Goal: Task Accomplishment & Management: Manage account settings

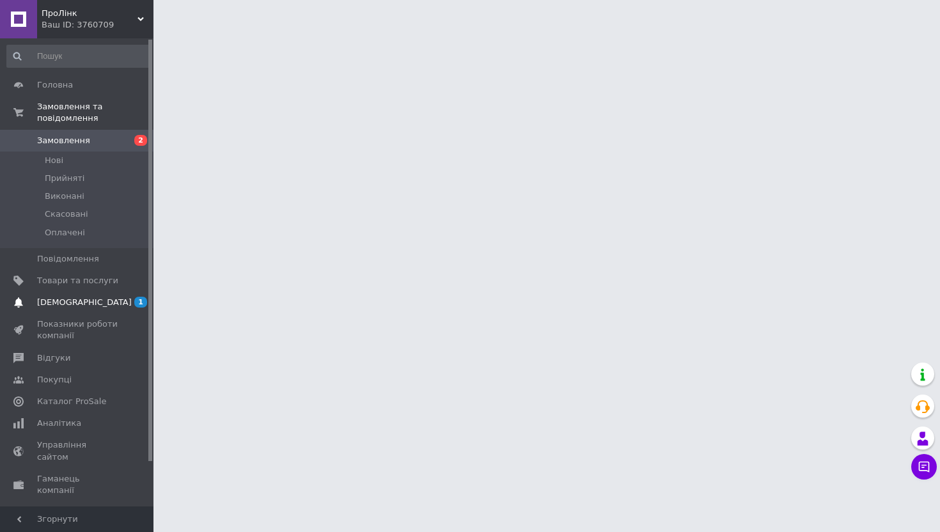
click at [97, 298] on span "[DEMOGRAPHIC_DATA]" at bounding box center [77, 303] width 81 height 12
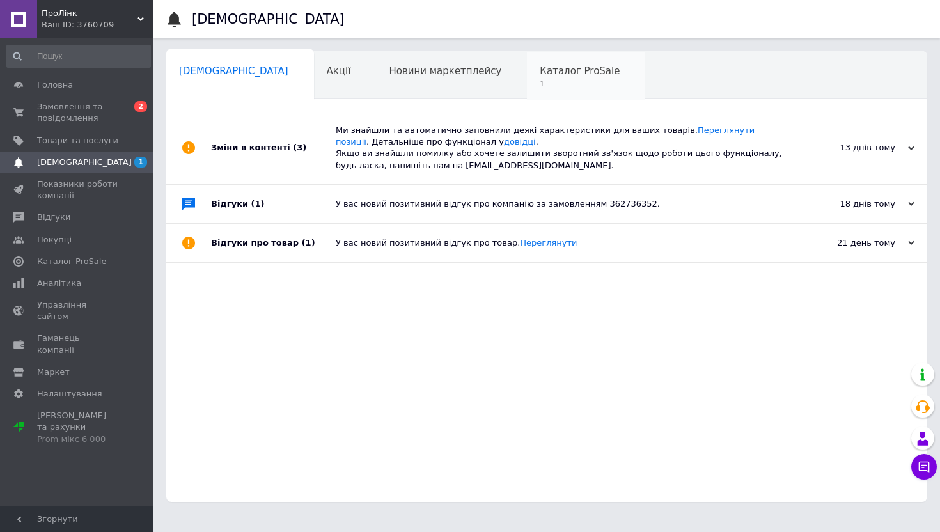
click at [540, 68] on span "Каталог ProSale" at bounding box center [580, 71] width 80 height 12
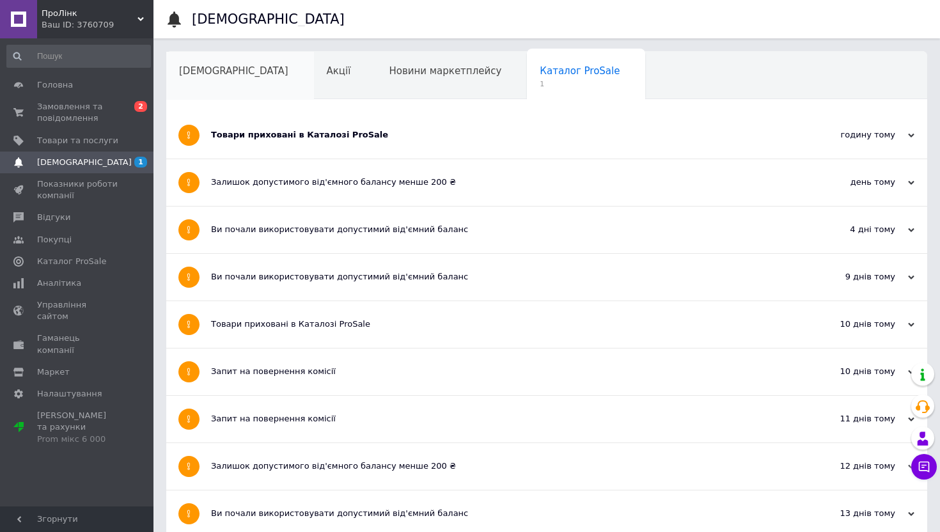
click at [208, 75] on span "[DEMOGRAPHIC_DATA]" at bounding box center [233, 71] width 109 height 12
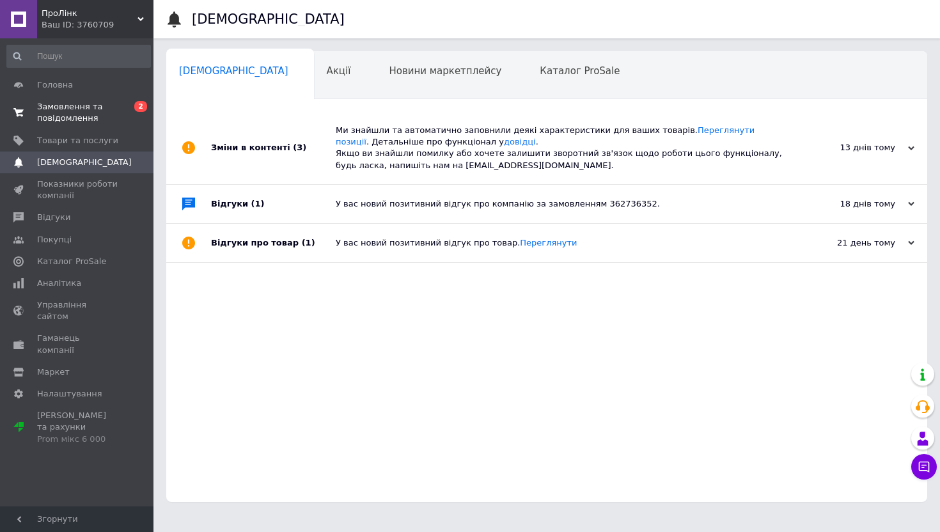
click at [104, 112] on span "Замовлення та повідомлення" at bounding box center [77, 112] width 81 height 23
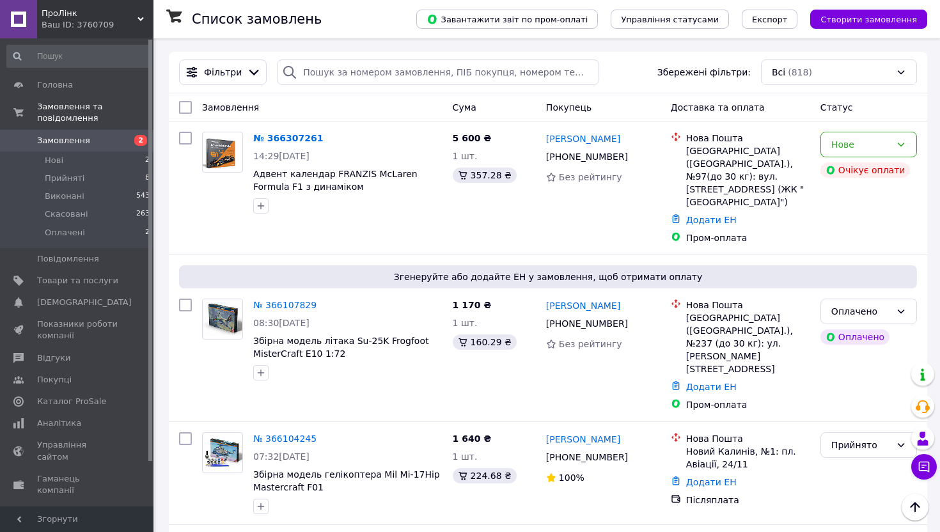
scroll to position [80, 0]
